Goal: Browse casually

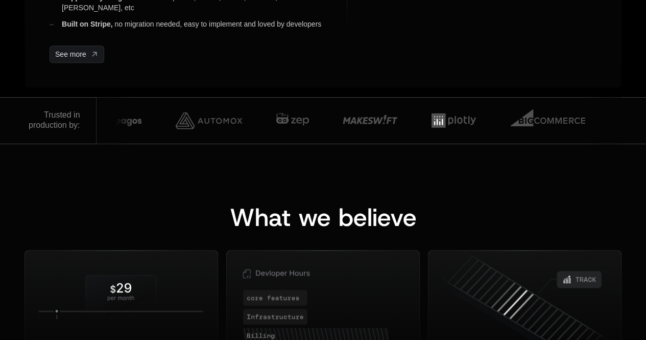
scroll to position [664, 0]
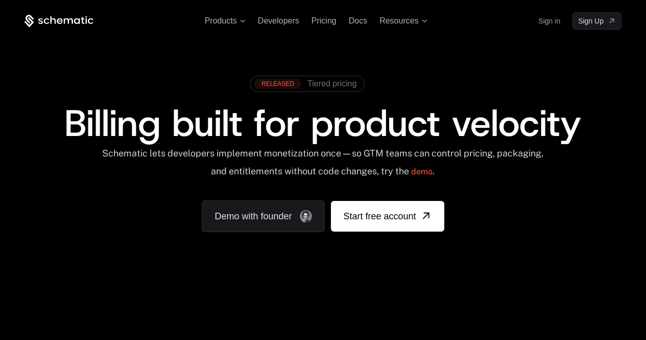
scroll to position [664, 0]
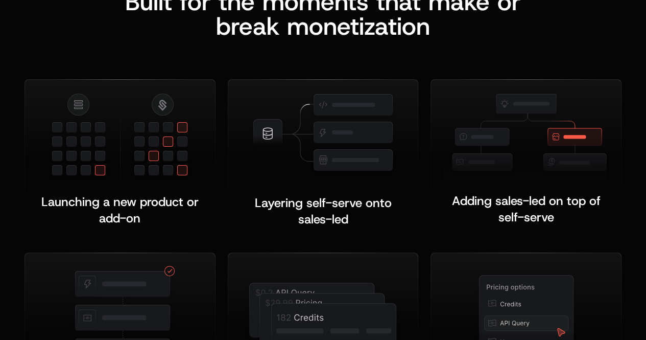
scroll to position [1993, 0]
